Goal: Task Accomplishment & Management: Use online tool/utility

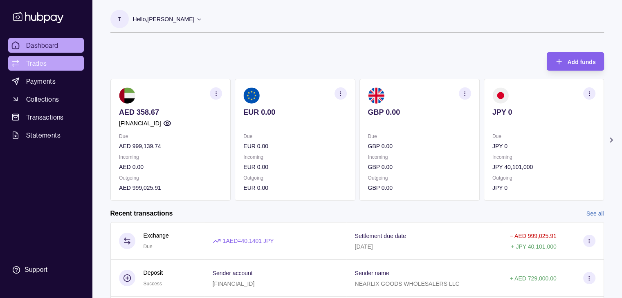
click at [32, 65] on span "Trades" at bounding box center [36, 63] width 20 height 10
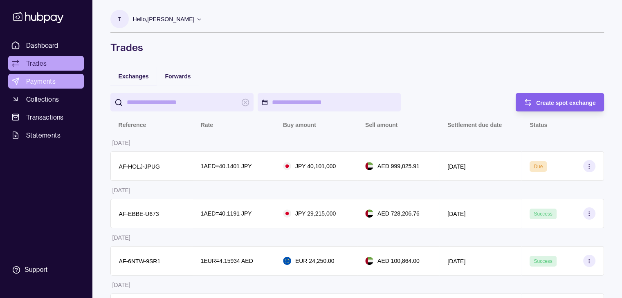
click at [40, 81] on span "Payments" at bounding box center [40, 81] width 29 height 10
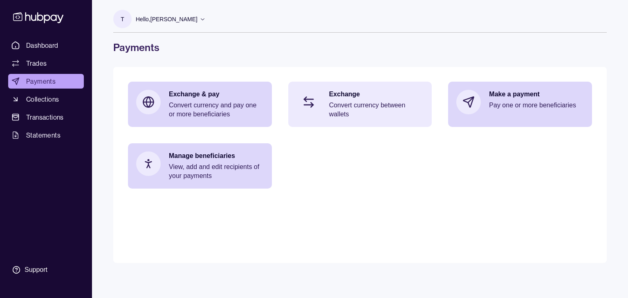
click at [374, 110] on p "Convert currency between wallets" at bounding box center [376, 110] width 95 height 18
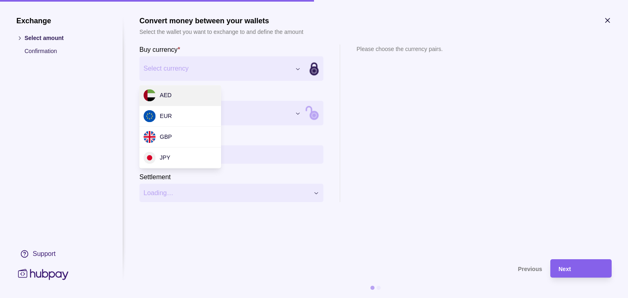
click at [294, 298] on div "Exchange Select amount Confirmation Support Convert money between your wallets …" at bounding box center [314, 298] width 628 height 0
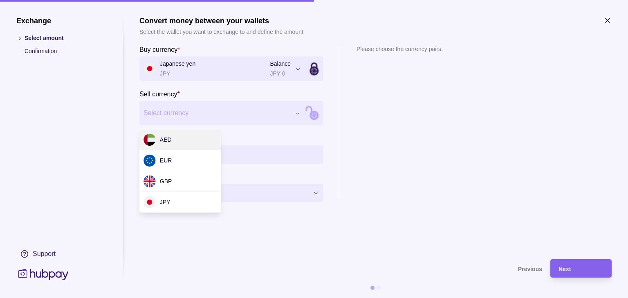
click at [298, 298] on div "Exchange Select amount Confirmation Support Convert money between your wallets …" at bounding box center [314, 298] width 628 height 0
drag, startPoint x: 179, startPoint y: 141, endPoint x: 188, endPoint y: 140, distance: 9.1
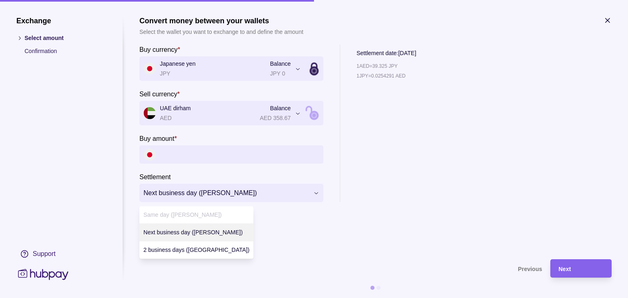
click at [316, 298] on div "**********" at bounding box center [314, 298] width 628 height 0
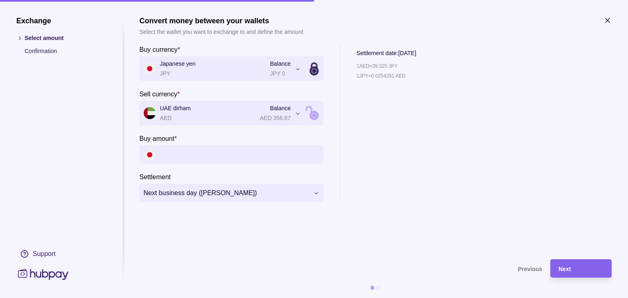
click at [407, 298] on div "**********" at bounding box center [314, 298] width 628 height 0
click at [230, 157] on input "Buy amount *" at bounding box center [239, 155] width 159 height 18
type input "*********"
click at [410, 170] on div "1 AED = 39.325 JPY 1 JPY = 0.0254291 AED" at bounding box center [405, 137] width 99 height 132
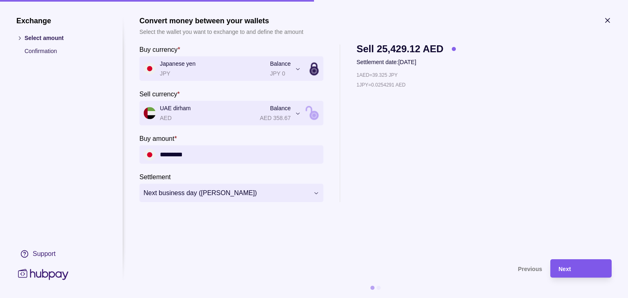
click at [575, 268] on div "Next" at bounding box center [580, 269] width 45 height 10
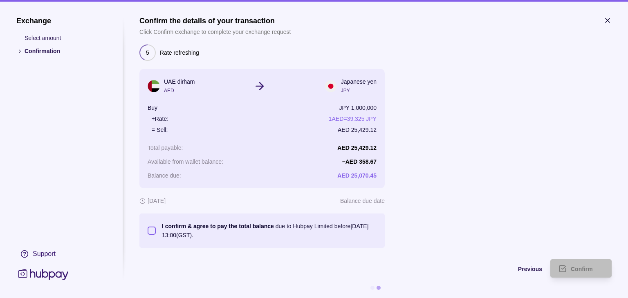
click at [608, 22] on icon "button" at bounding box center [607, 20] width 8 height 8
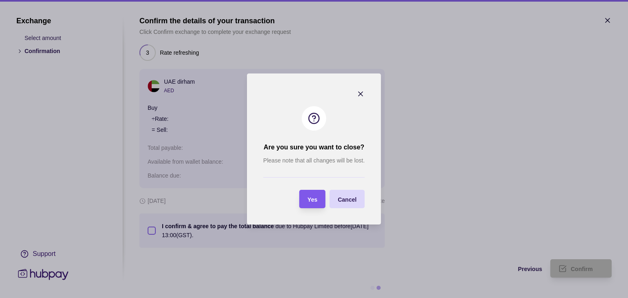
click at [314, 195] on div "Yes" at bounding box center [312, 200] width 10 height 10
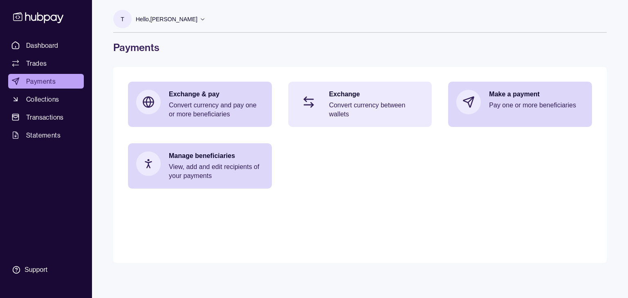
click at [378, 113] on p "Convert currency between wallets" at bounding box center [376, 110] width 95 height 18
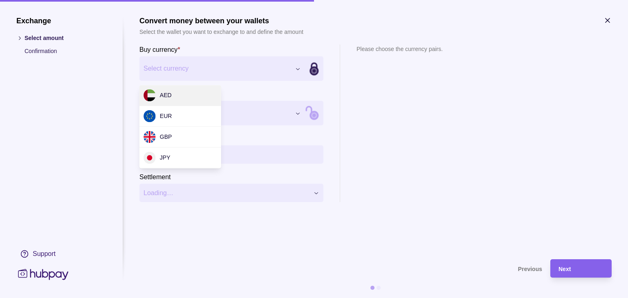
click at [291, 298] on div "Exchange Select amount Confirmation Support Convert money between your wallets …" at bounding box center [314, 298] width 628 height 0
click at [300, 298] on div "Exchange Select amount Confirmation Support Convert money between your wallets …" at bounding box center [314, 298] width 628 height 0
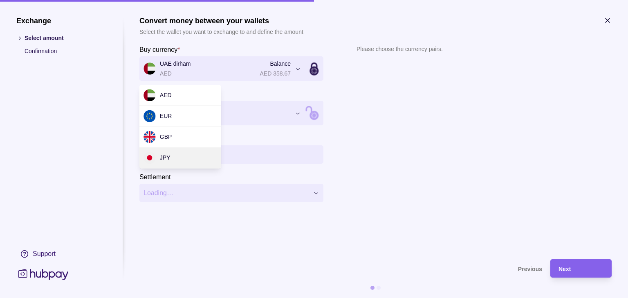
drag, startPoint x: 185, startPoint y: 155, endPoint x: 190, endPoint y: 151, distance: 6.6
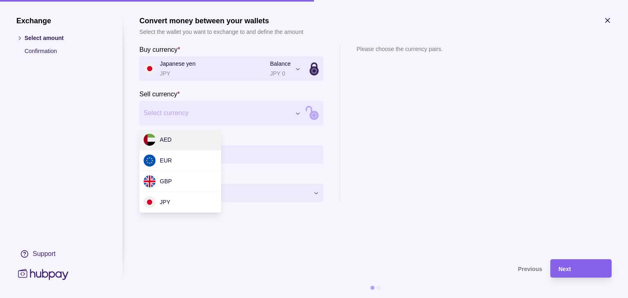
click at [294, 298] on div "Exchange Select amount Confirmation Support Convert money between your wallets …" at bounding box center [314, 298] width 628 height 0
drag, startPoint x: 173, startPoint y: 141, endPoint x: 197, endPoint y: 141, distance: 23.7
